Goal: Find specific page/section: Find specific page/section

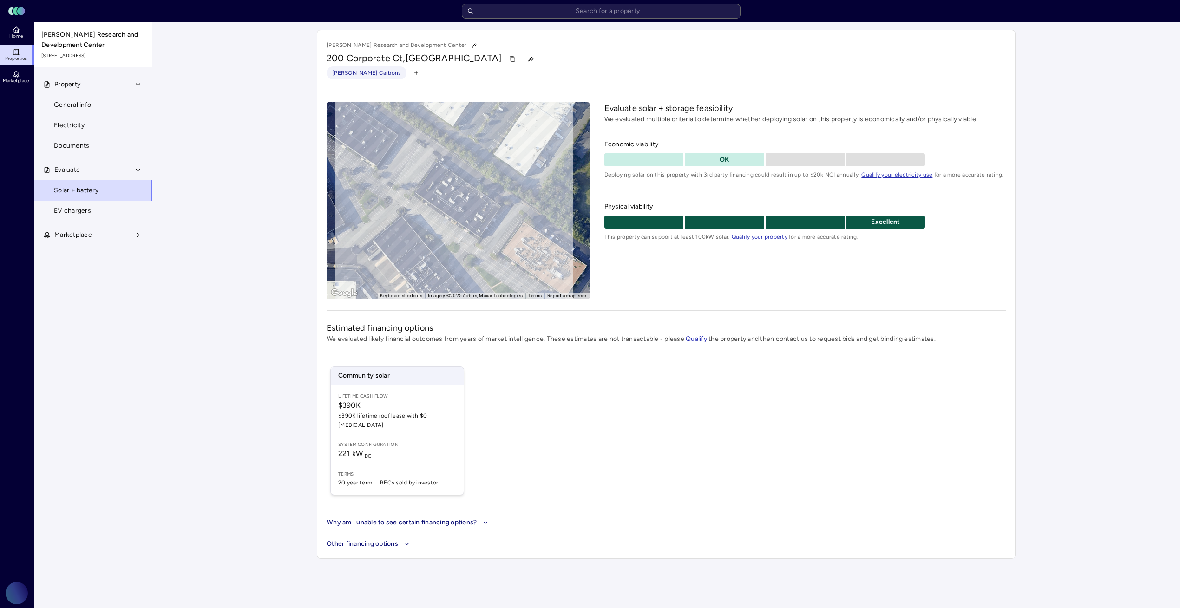
click at [79, 87] on span "Property" at bounding box center [67, 84] width 26 height 10
click at [18, 27] on icon at bounding box center [16, 29] width 7 height 7
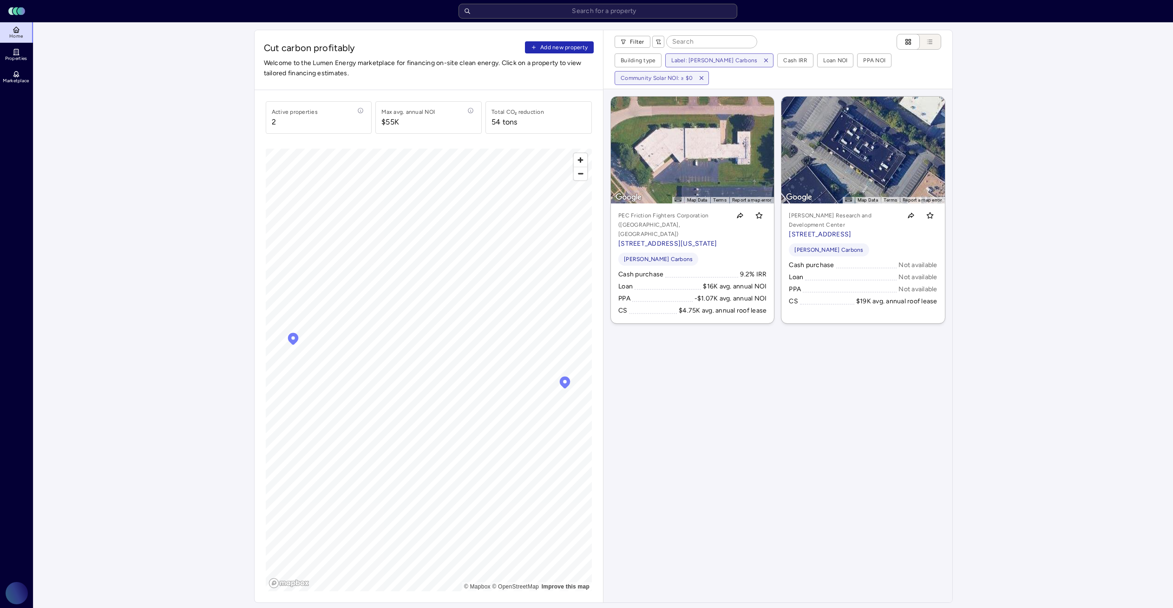
click at [702, 77] on icon "button" at bounding box center [701, 78] width 7 height 7
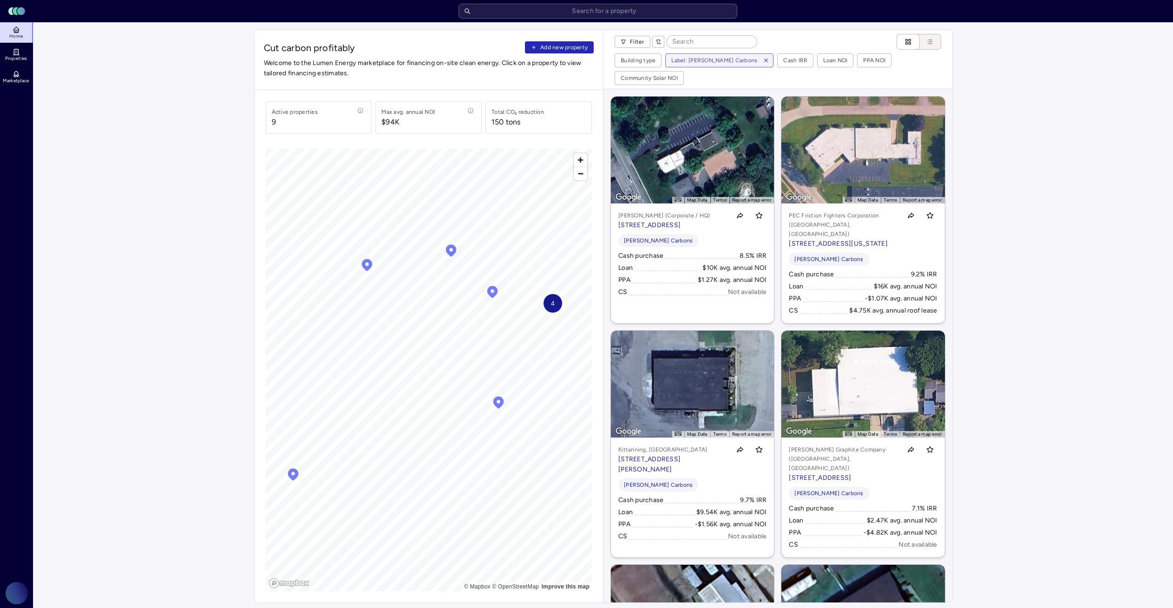
click at [727, 479] on div "[PERSON_NAME] Carbons" at bounding box center [693, 485] width 148 height 13
